Goal: Task Accomplishment & Management: Complete application form

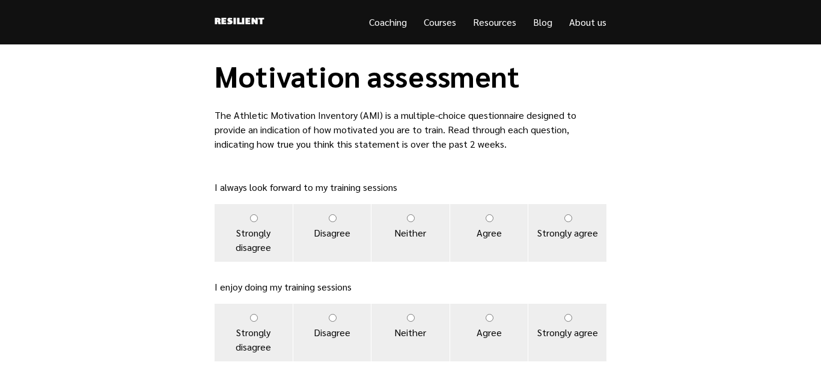
click at [490, 322] on input "Agree" at bounding box center [490, 318] width 8 height 8
radio input "true"
click at [499, 236] on label "Agree" at bounding box center [489, 233] width 78 height 58
click at [493, 222] on input "Agree" at bounding box center [490, 219] width 8 height 8
radio input "true"
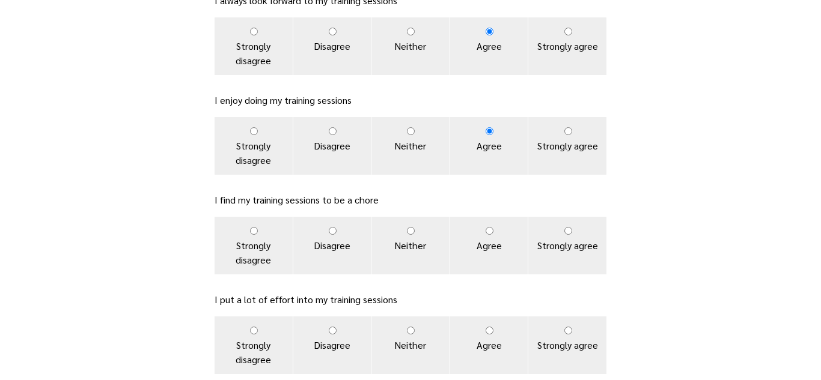
scroll to position [205, 0]
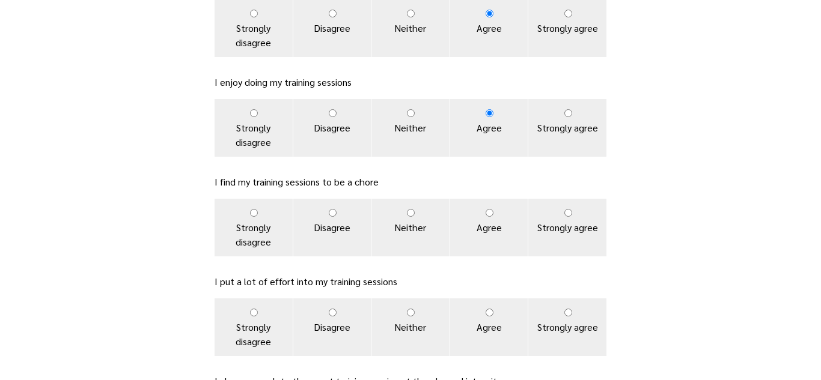
click at [349, 241] on label "Disagree" at bounding box center [332, 228] width 78 height 58
click at [337, 217] on input "Disagree" at bounding box center [333, 213] width 8 height 8
radio input "true"
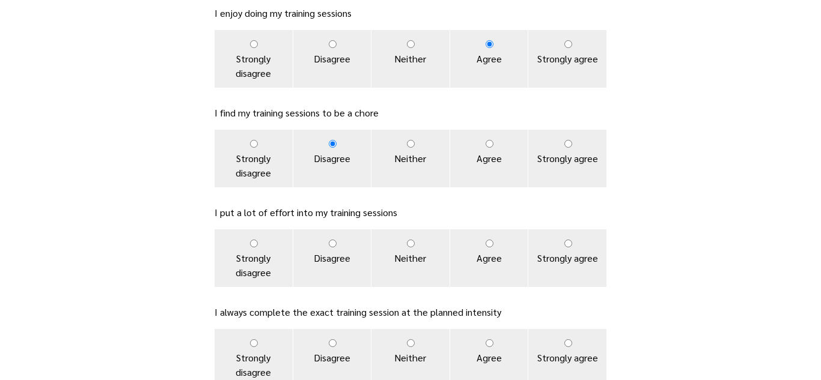
click at [487, 261] on label "Agree" at bounding box center [489, 259] width 78 height 58
click at [487, 248] on input "Agree" at bounding box center [490, 244] width 8 height 8
radio input "true"
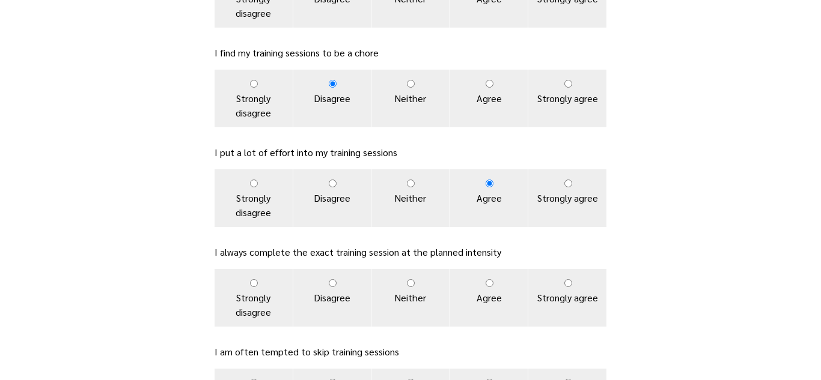
scroll to position [336, 0]
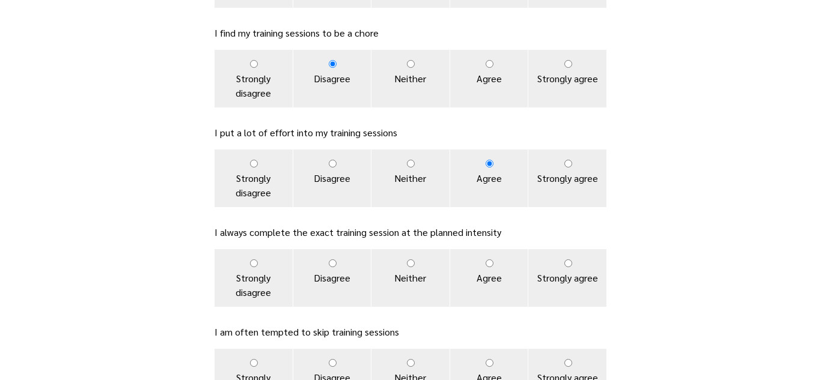
click at [483, 278] on label "Agree" at bounding box center [489, 278] width 78 height 58
click at [486, 267] on input "Agree" at bounding box center [490, 264] width 8 height 8
radio input "true"
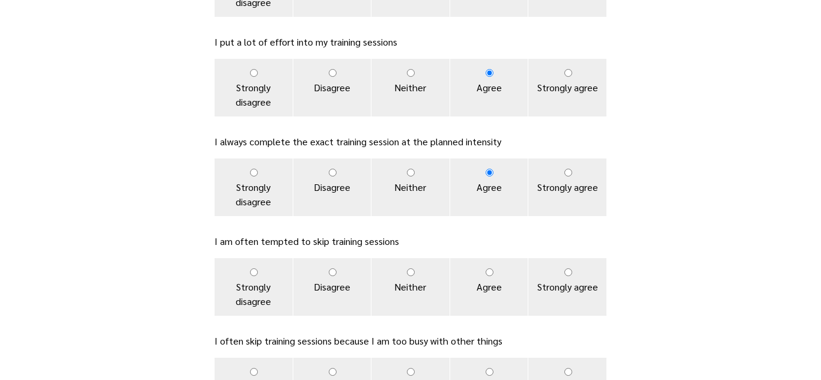
scroll to position [447, 0]
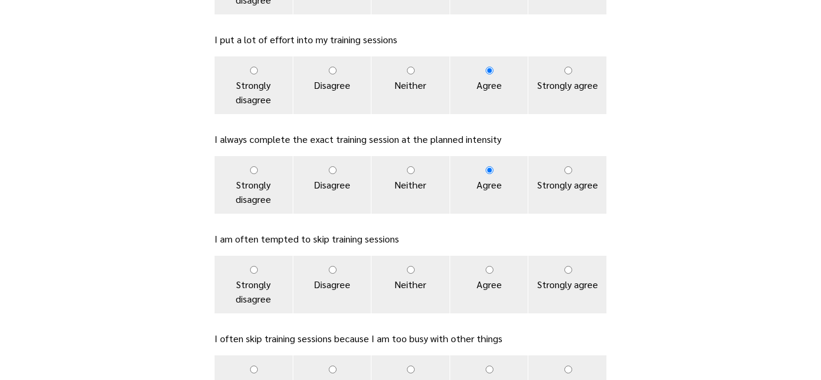
click at [359, 290] on label "Disagree" at bounding box center [332, 285] width 78 height 58
click at [337, 274] on input "Disagree" at bounding box center [333, 270] width 8 height 8
radio input "true"
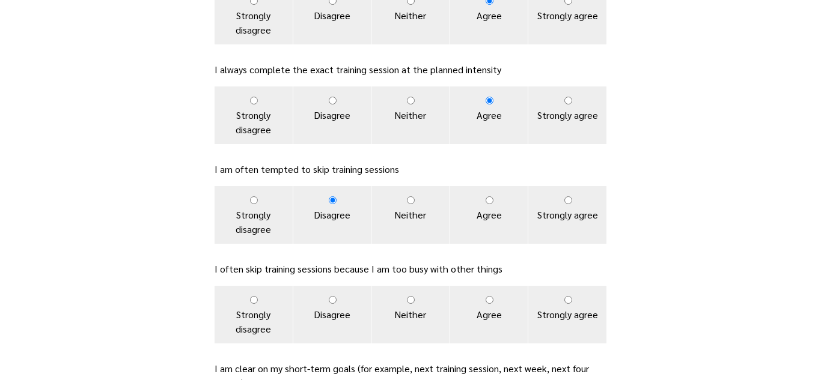
click at [338, 326] on label "Disagree" at bounding box center [332, 315] width 78 height 58
click at [337, 304] on input "Disagree" at bounding box center [333, 300] width 8 height 8
radio input "true"
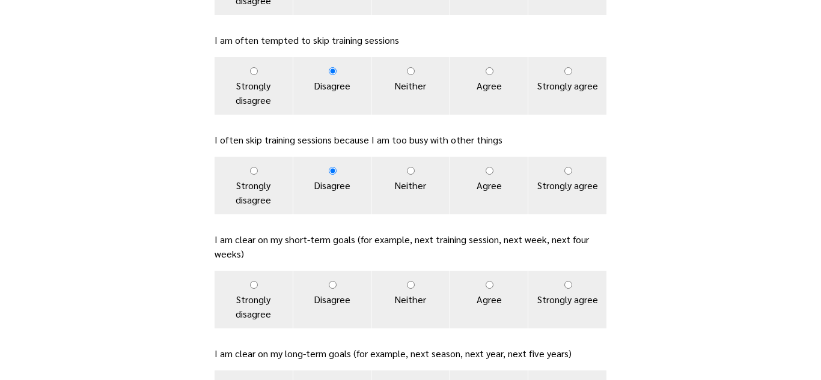
click at [488, 273] on label "Agree" at bounding box center [489, 300] width 78 height 58
click at [488, 281] on input "Agree" at bounding box center [490, 285] width 8 height 8
radio input "true"
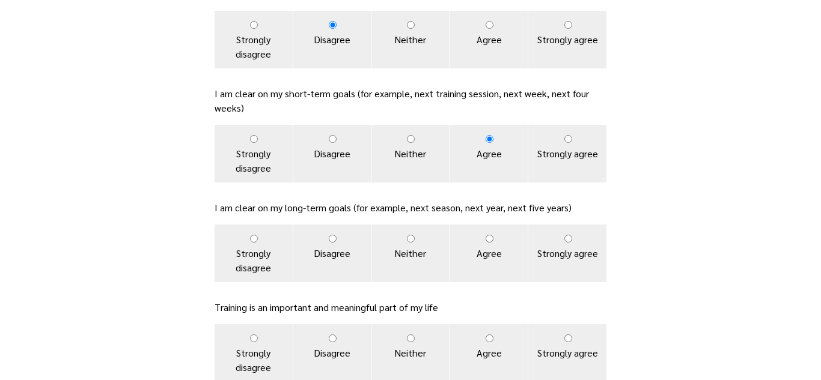
scroll to position [795, 0]
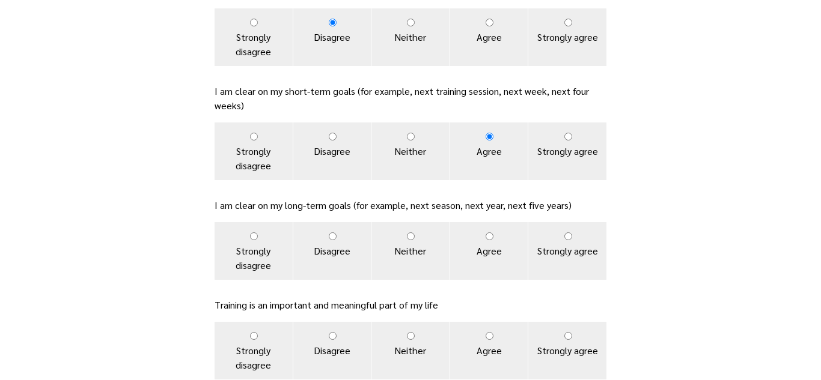
click at [484, 254] on label "Agree" at bounding box center [489, 251] width 78 height 58
click at [486, 240] on input "Agree" at bounding box center [490, 237] width 8 height 8
radio input "true"
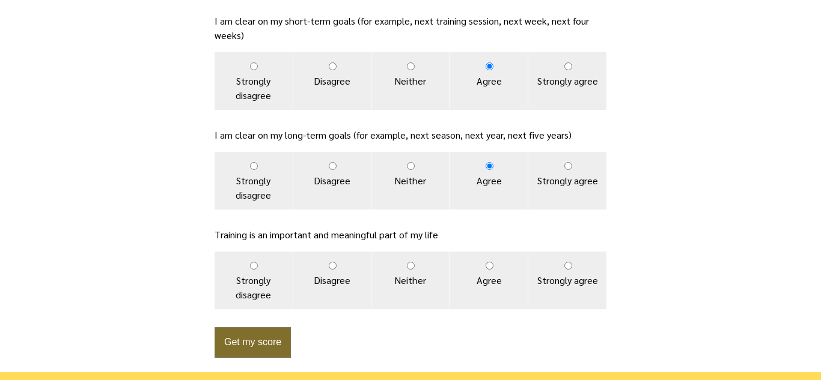
scroll to position [865, 0]
click at [492, 266] on input "Agree" at bounding box center [490, 265] width 8 height 8
radio input "true"
click at [252, 344] on button "Get my score" at bounding box center [253, 342] width 76 height 31
